Goal: Task Accomplishment & Management: Manage account settings

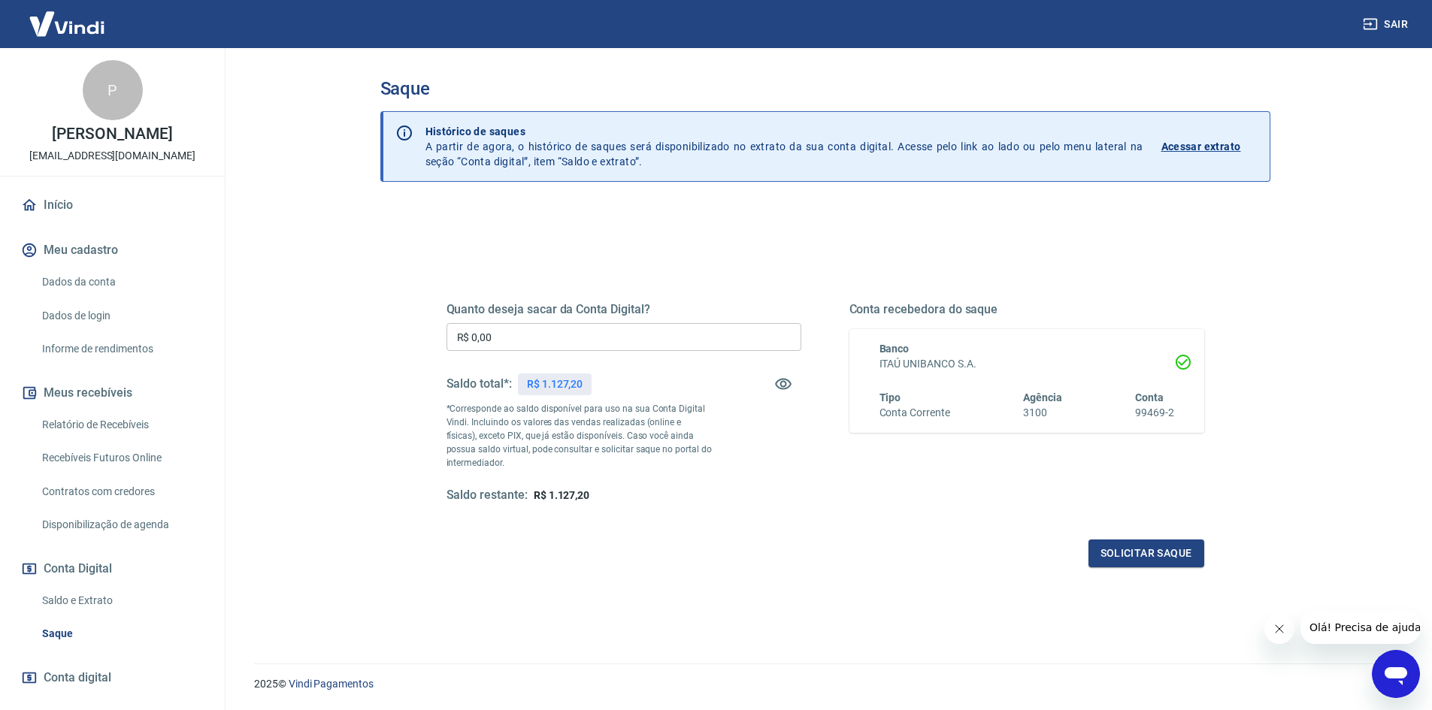
click at [519, 341] on input "R$ 0,00" at bounding box center [623, 337] width 355 height 28
type input "R$ 1.127,20"
click at [1177, 552] on button "Solicitar saque" at bounding box center [1146, 554] width 116 height 28
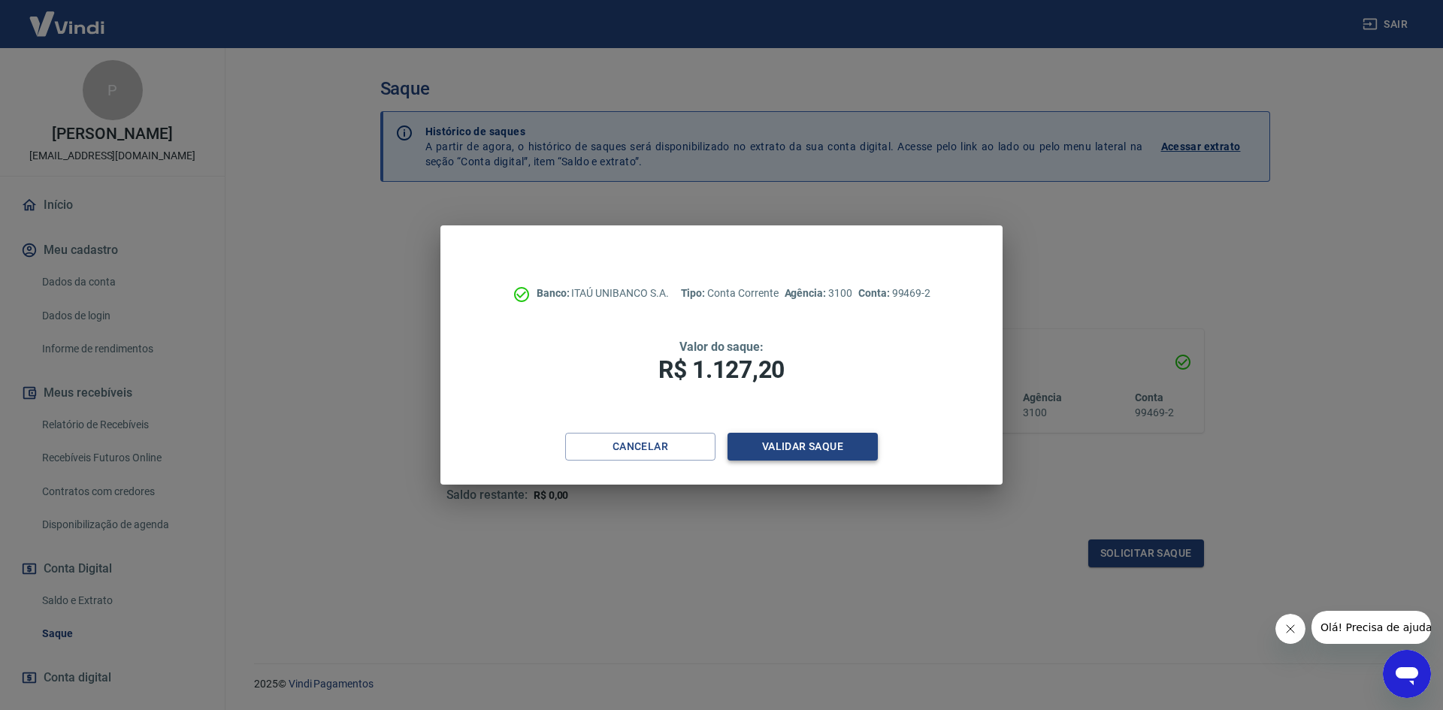
click at [769, 442] on button "Validar saque" at bounding box center [803, 447] width 150 height 28
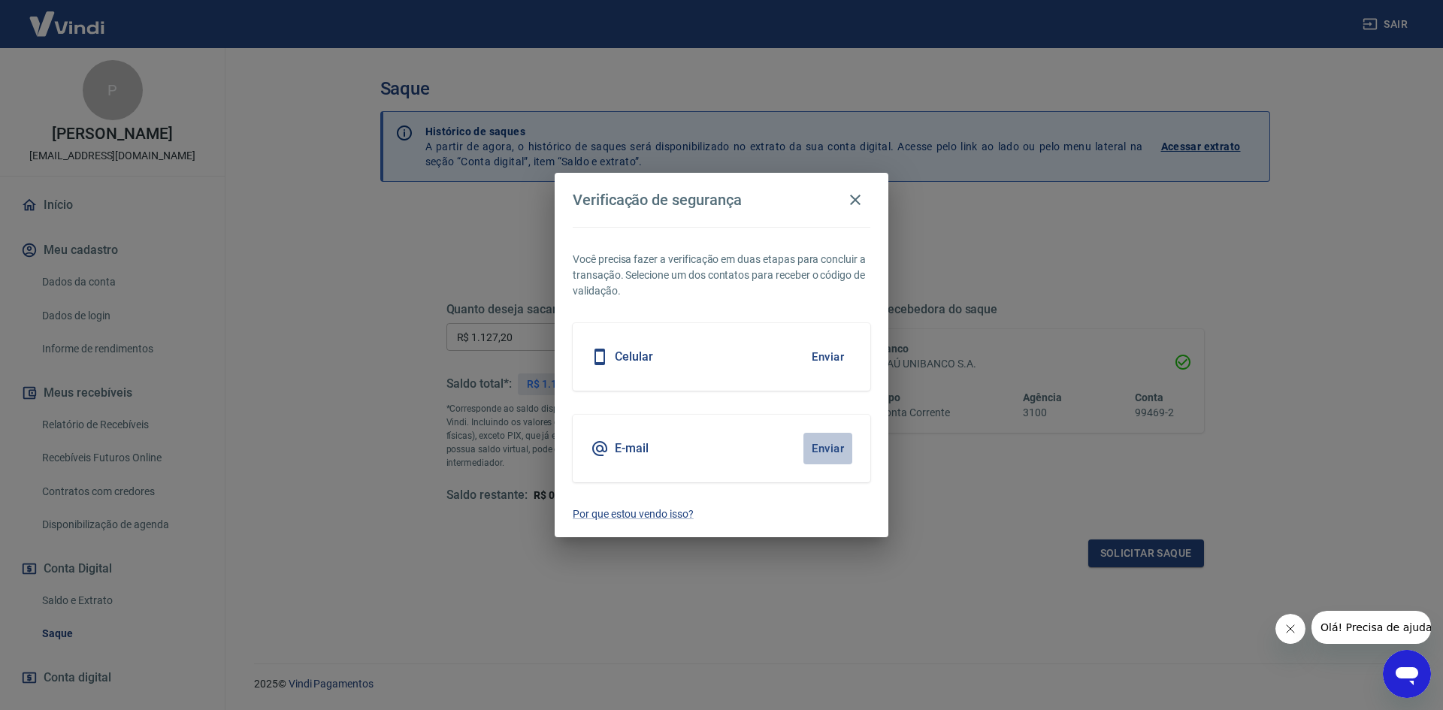
click at [822, 441] on button "Enviar" at bounding box center [828, 449] width 49 height 32
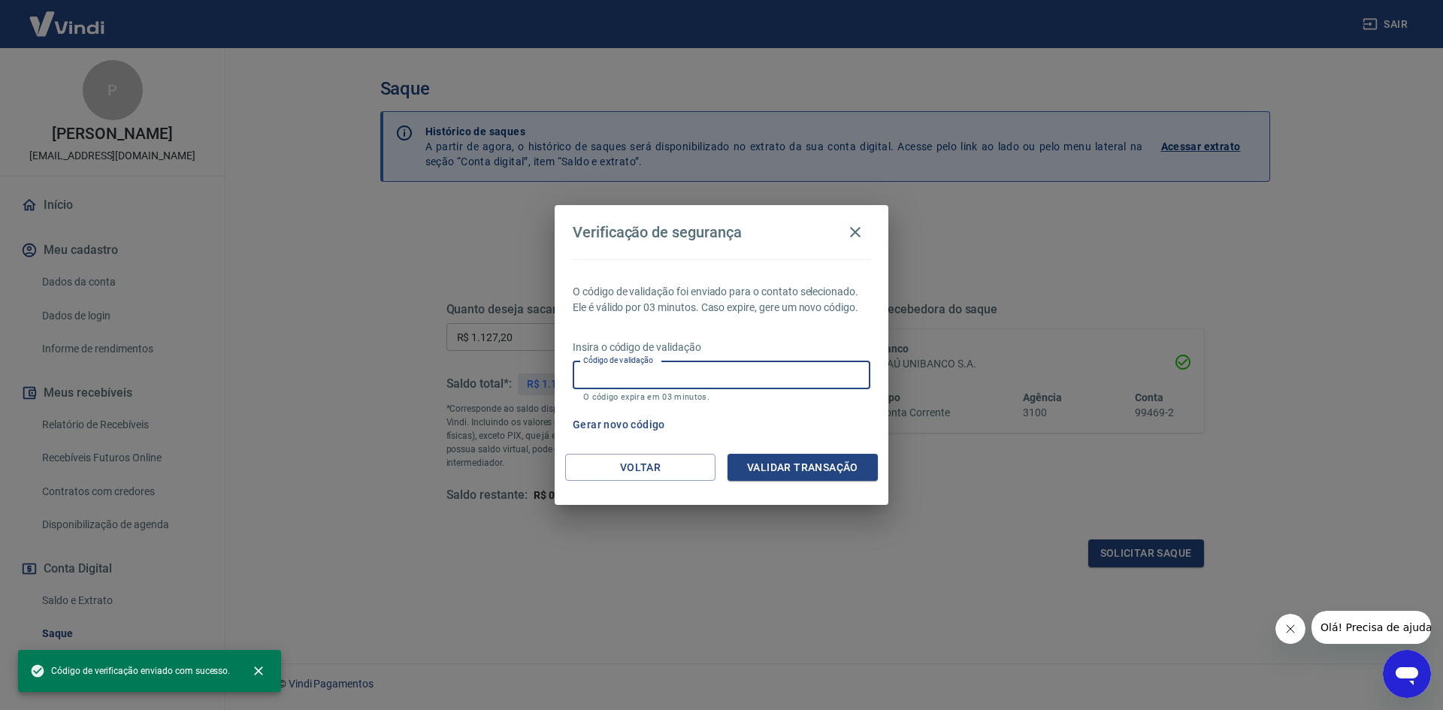
click at [708, 368] on input "Código de validação" at bounding box center [722, 376] width 298 height 28
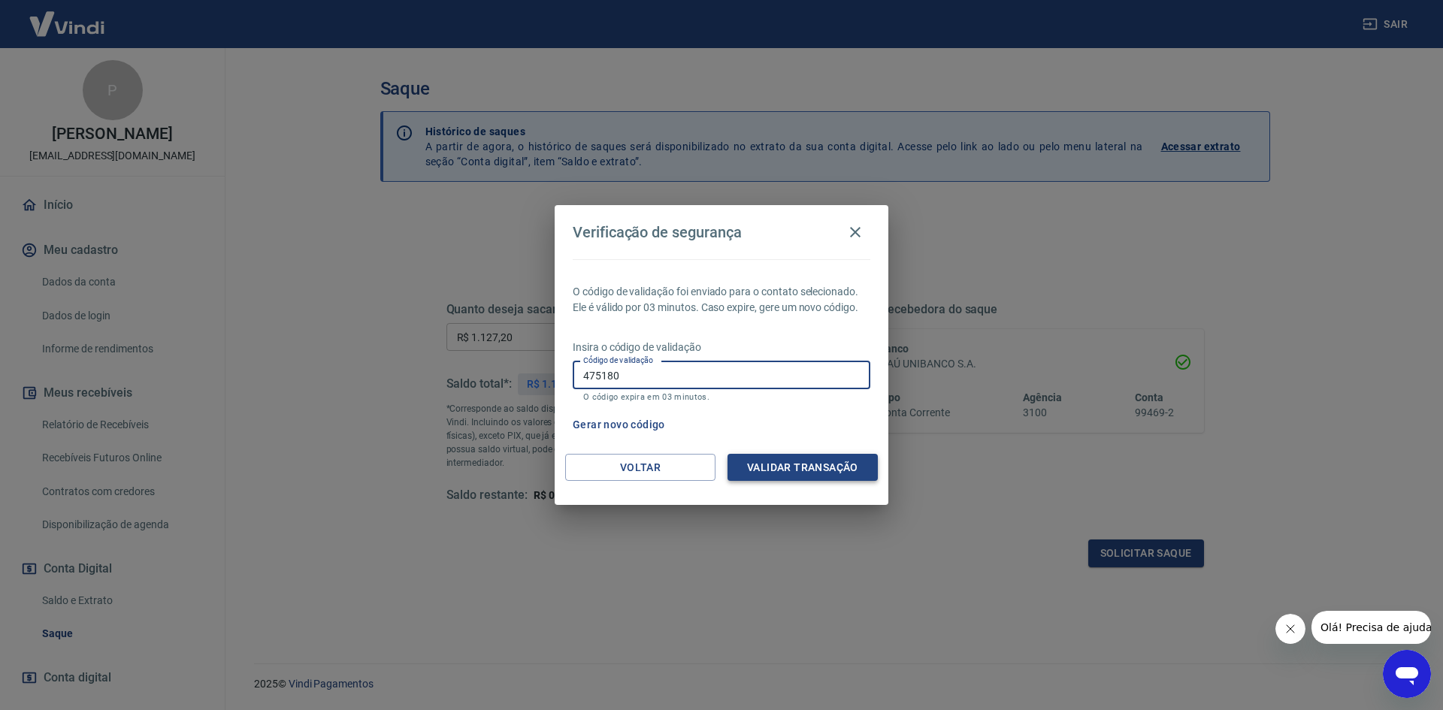
type input "475180"
click at [801, 463] on button "Validar transação" at bounding box center [803, 468] width 150 height 28
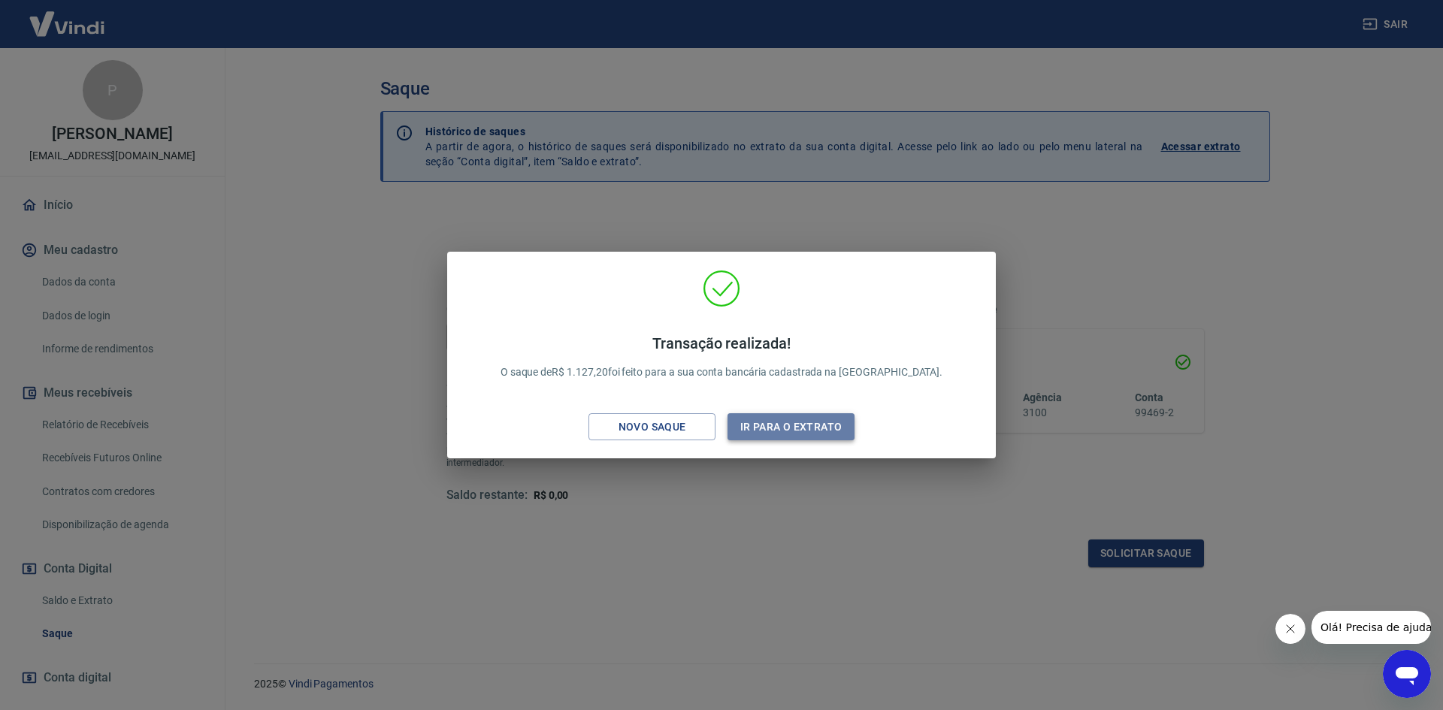
click at [793, 431] on button "Ir para o extrato" at bounding box center [791, 427] width 127 height 28
